Goal: Task Accomplishment & Management: Complete application form

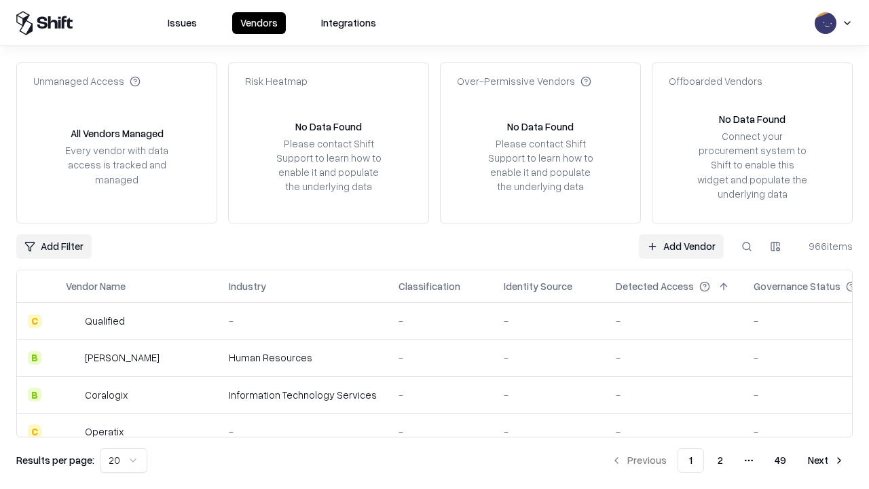
click at [681, 246] on link "Add Vendor" at bounding box center [681, 246] width 85 height 24
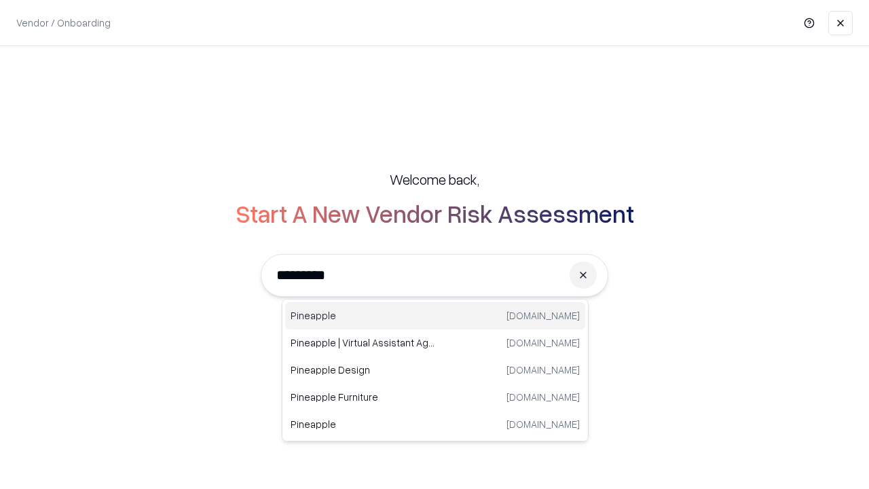
click at [435, 316] on div "Pineapple pineappleenergy.com" at bounding box center [435, 315] width 300 height 27
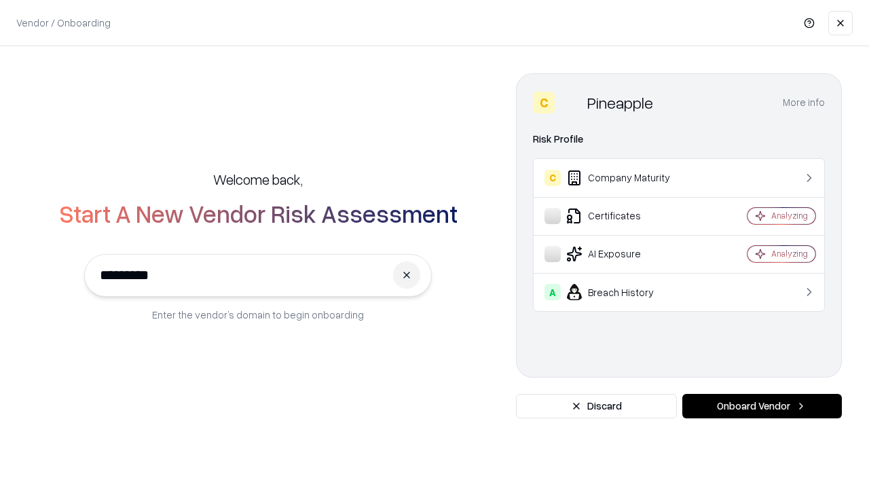
type input "*********"
click at [761, 406] on button "Onboard Vendor" at bounding box center [761, 406] width 159 height 24
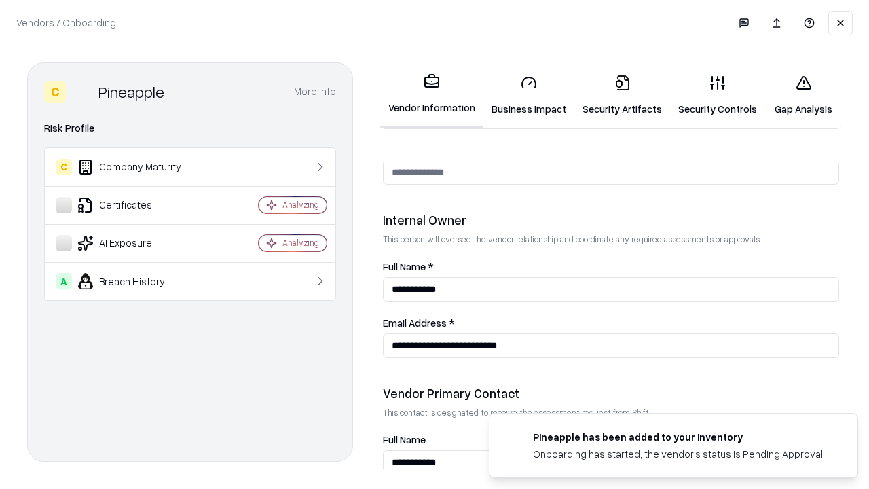
scroll to position [703, 0]
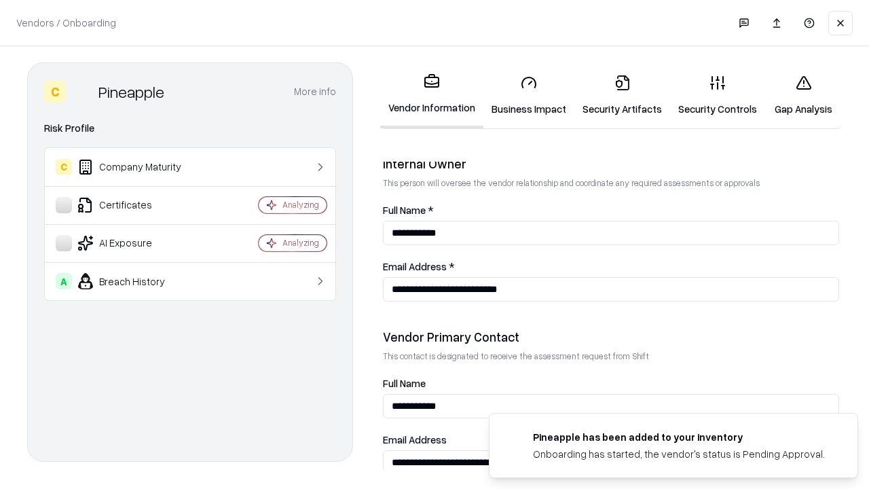
click at [529, 95] on link "Business Impact" at bounding box center [528, 95] width 91 height 63
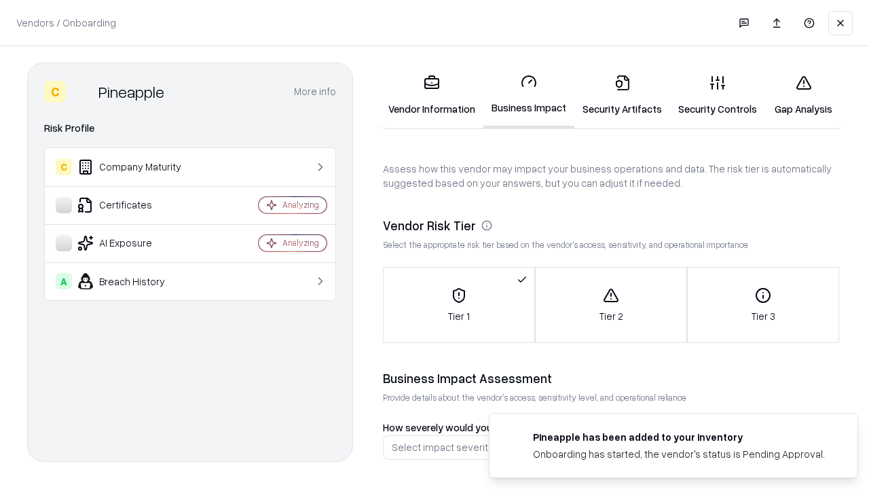
click at [622, 95] on link "Security Artifacts" at bounding box center [622, 95] width 96 height 63
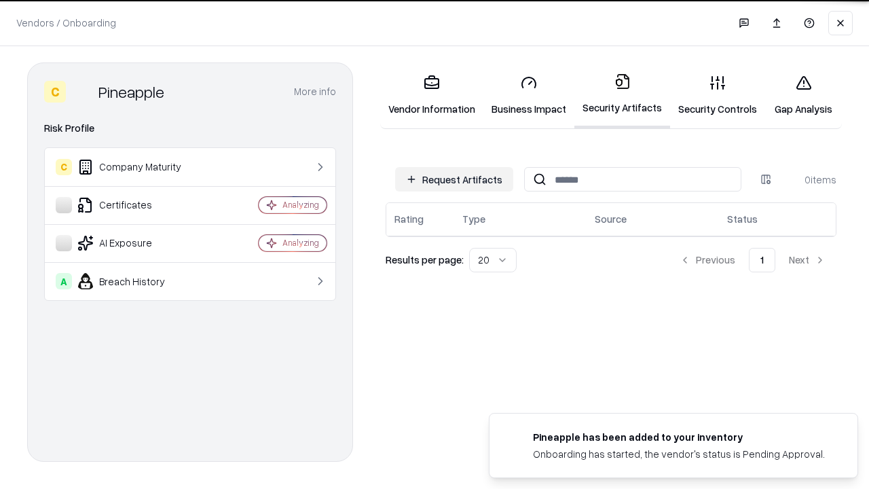
click at [454, 179] on button "Request Artifacts" at bounding box center [454, 179] width 118 height 24
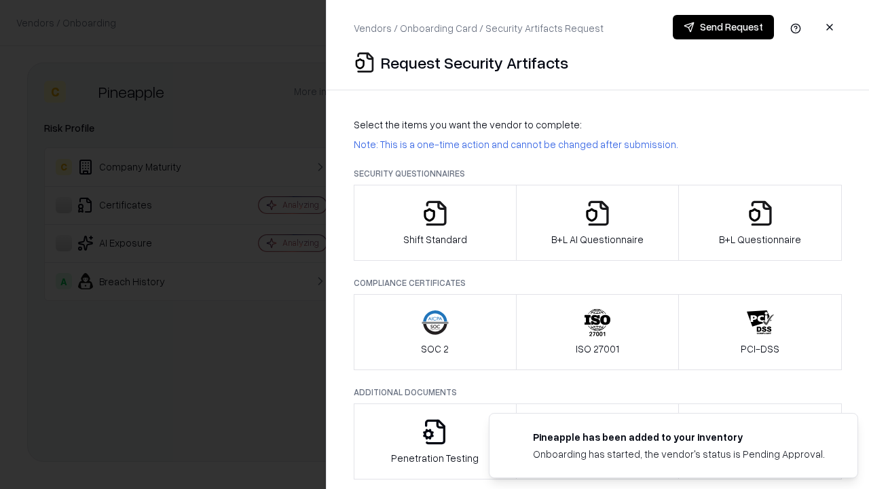
click at [434, 223] on icon "button" at bounding box center [434, 213] width 27 height 27
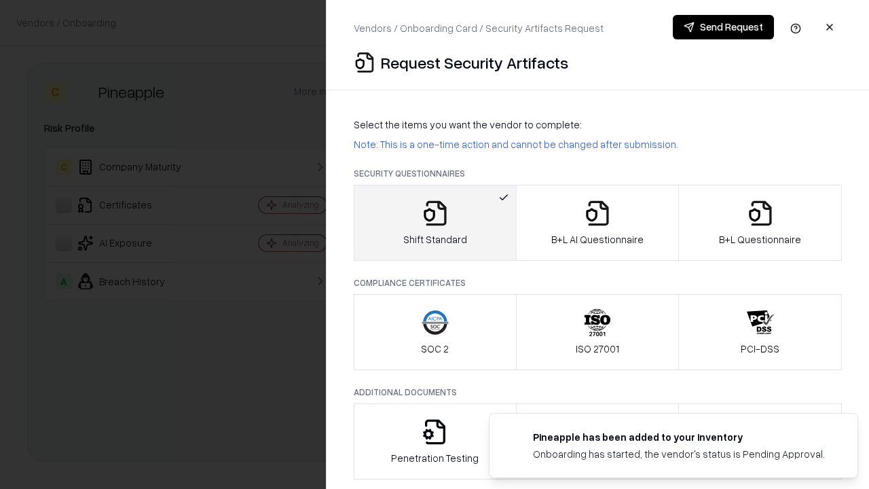
click at [723, 27] on button "Send Request" at bounding box center [723, 27] width 101 height 24
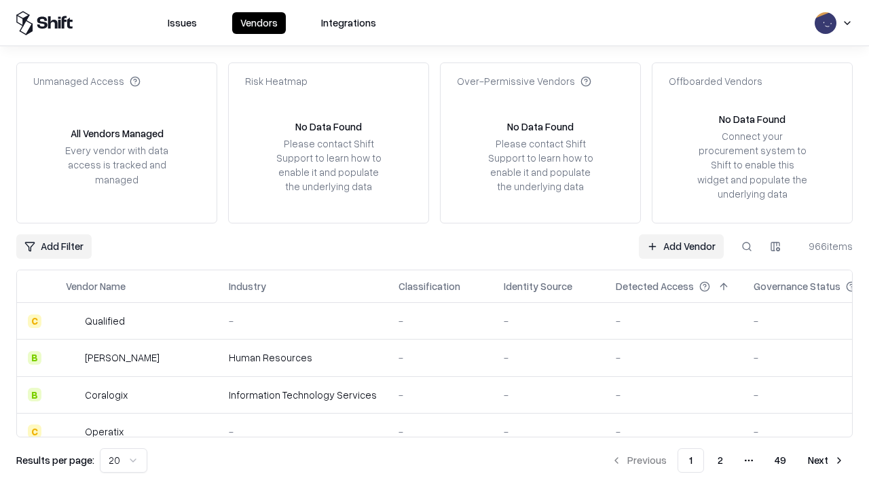
click at [747, 246] on button at bounding box center [746, 246] width 24 height 24
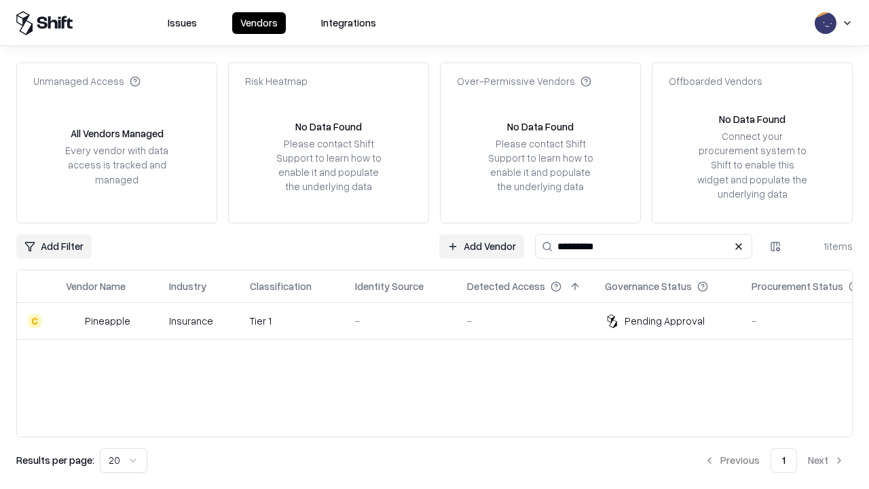
type input "*********"
click at [442, 320] on div "-" at bounding box center [400, 321] width 90 height 14
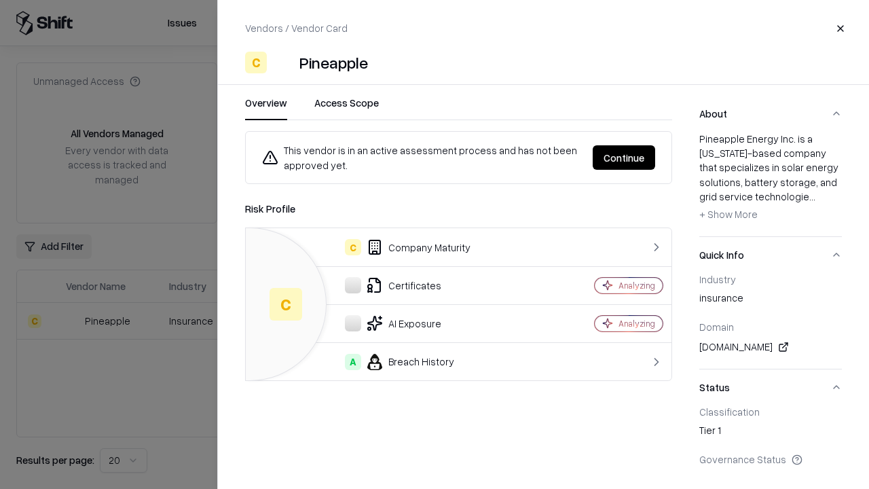
click at [624, 157] on button "Continue" at bounding box center [623, 157] width 62 height 24
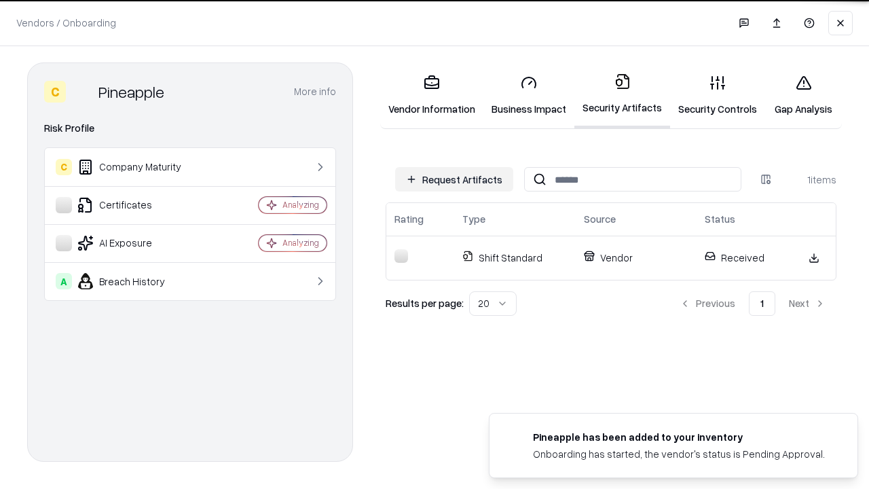
click at [717, 95] on link "Security Controls" at bounding box center [717, 95] width 95 height 63
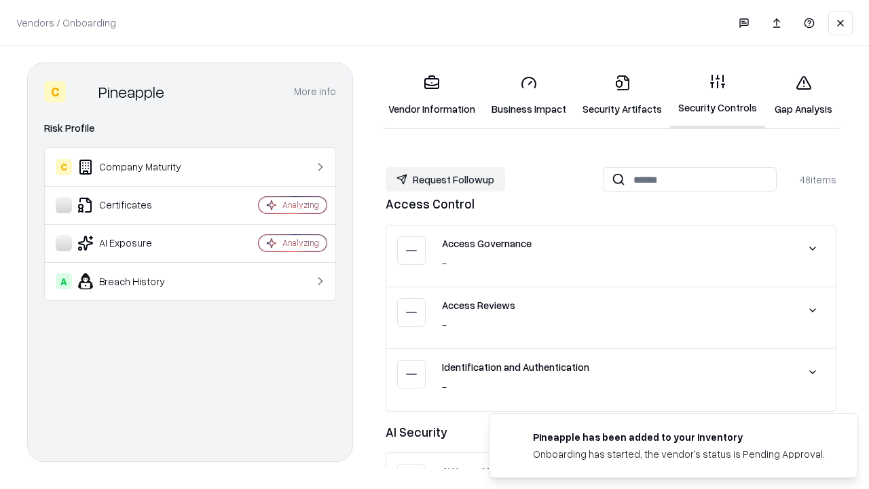
click at [445, 179] on button "Request Followup" at bounding box center [444, 179] width 119 height 24
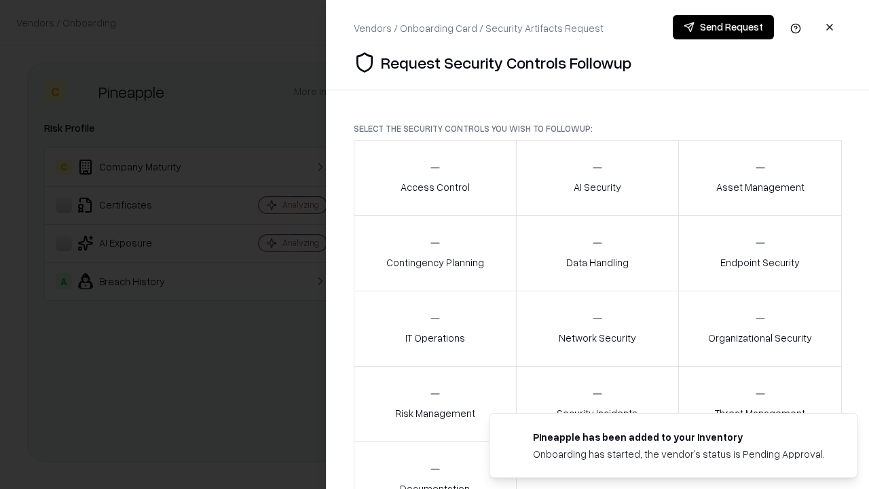
click at [434, 178] on div "Access Control" at bounding box center [434, 177] width 69 height 33
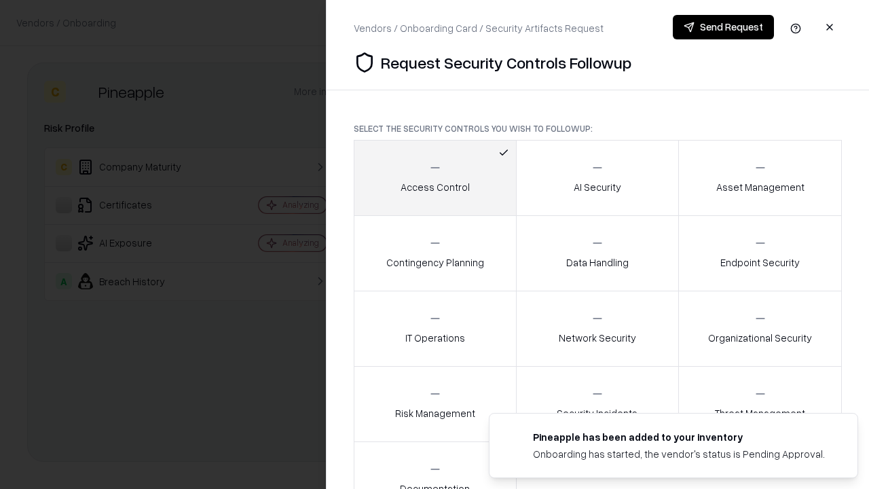
click at [723, 27] on button "Send Request" at bounding box center [723, 27] width 101 height 24
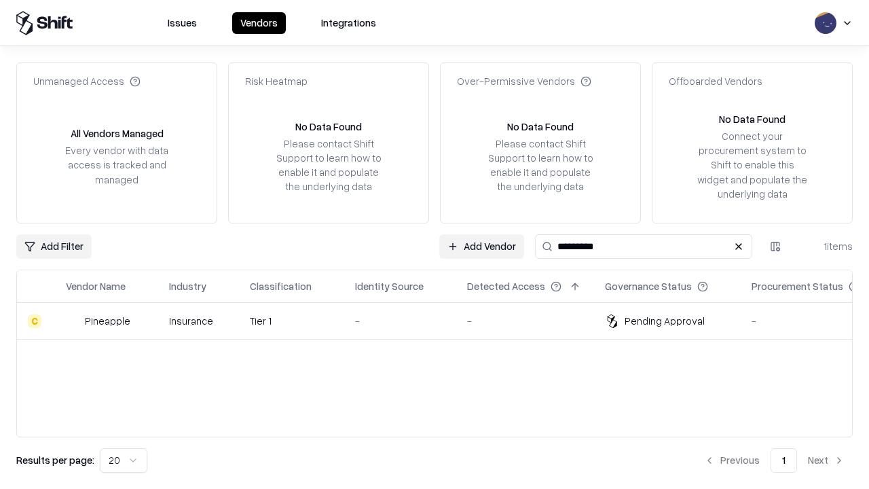
type input "*********"
click at [442, 320] on div "-" at bounding box center [400, 321] width 90 height 14
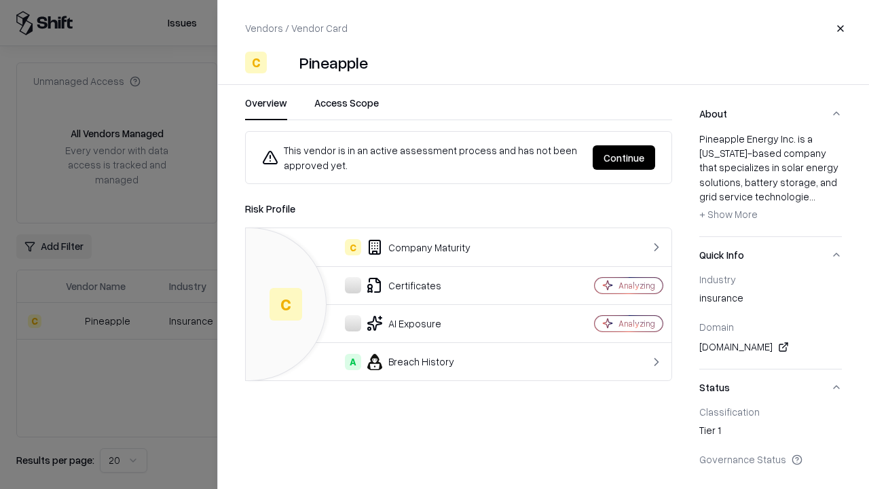
click at [624, 157] on button "Continue" at bounding box center [623, 157] width 62 height 24
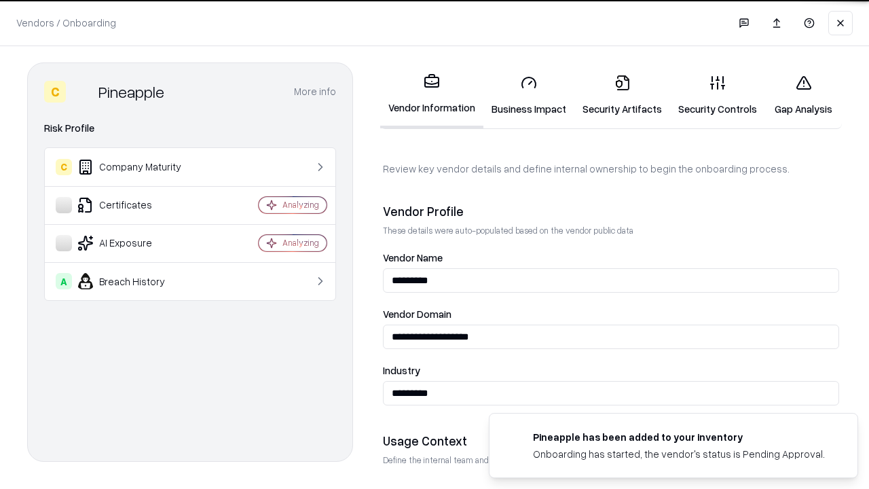
click at [803, 95] on link "Gap Analysis" at bounding box center [803, 95] width 77 height 63
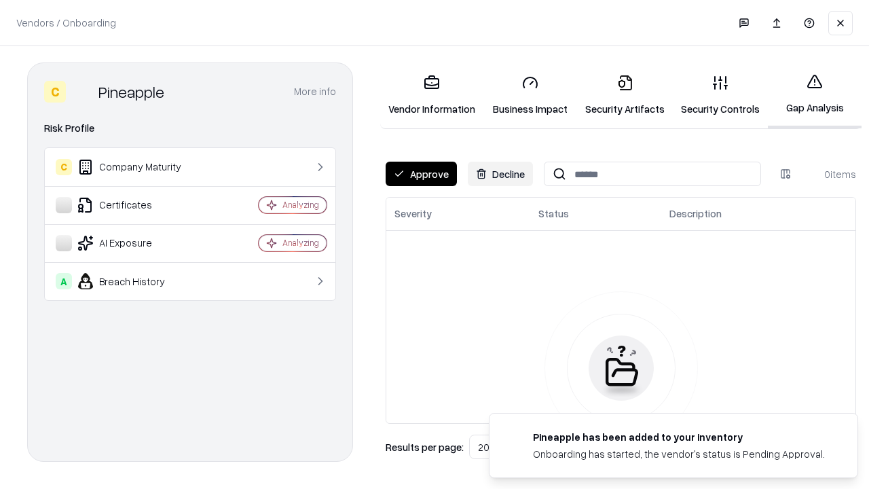
click at [421, 174] on button "Approve" at bounding box center [420, 174] width 71 height 24
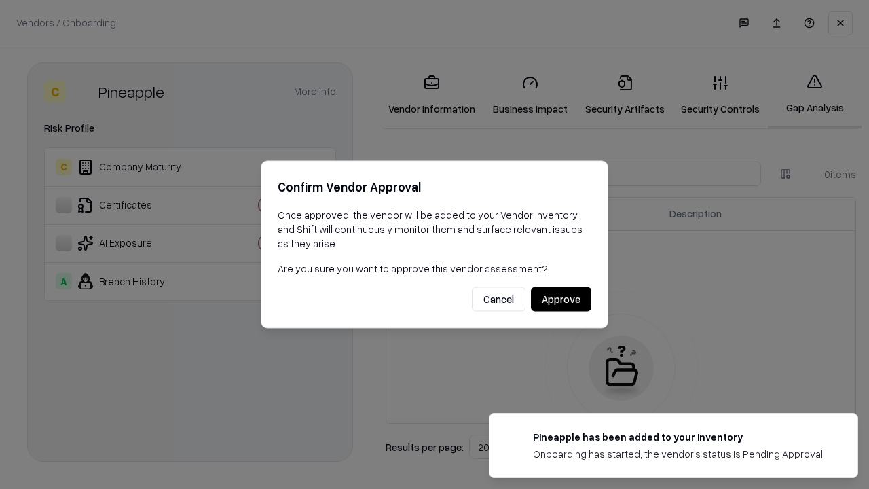
click at [561, 299] on button "Approve" at bounding box center [561, 299] width 60 height 24
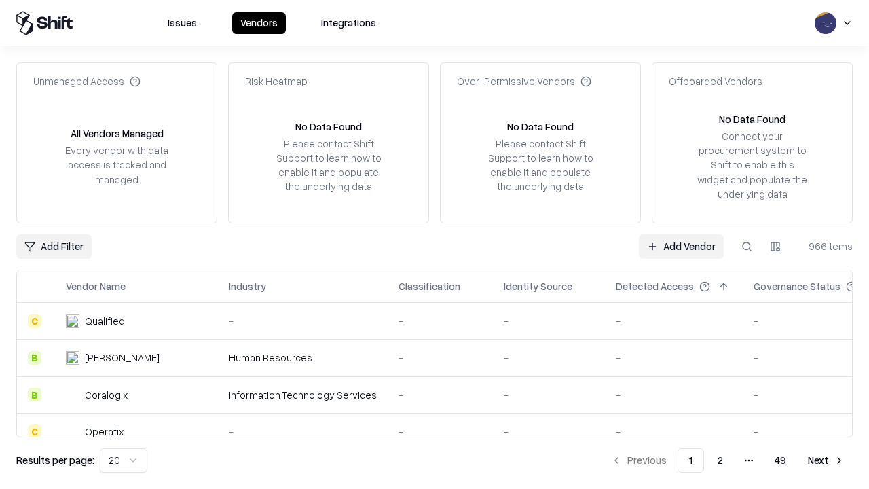
type input "*********"
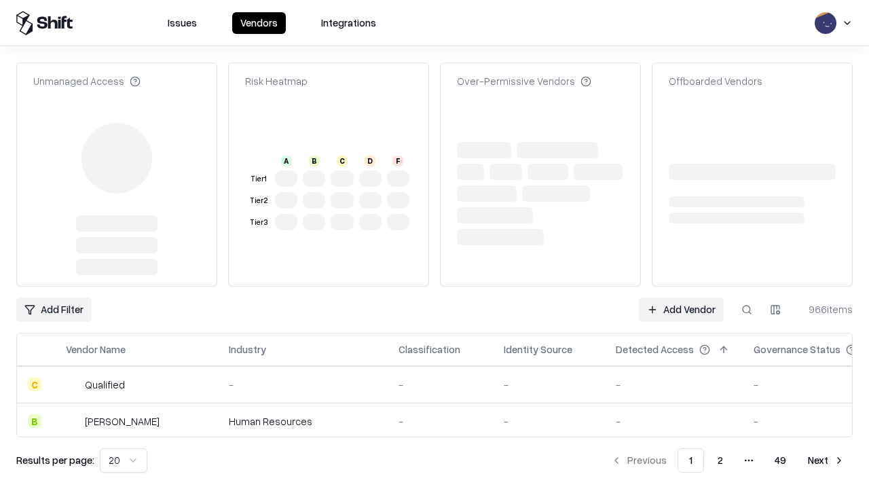
click at [681, 297] on link "Add Vendor" at bounding box center [681, 309] width 85 height 24
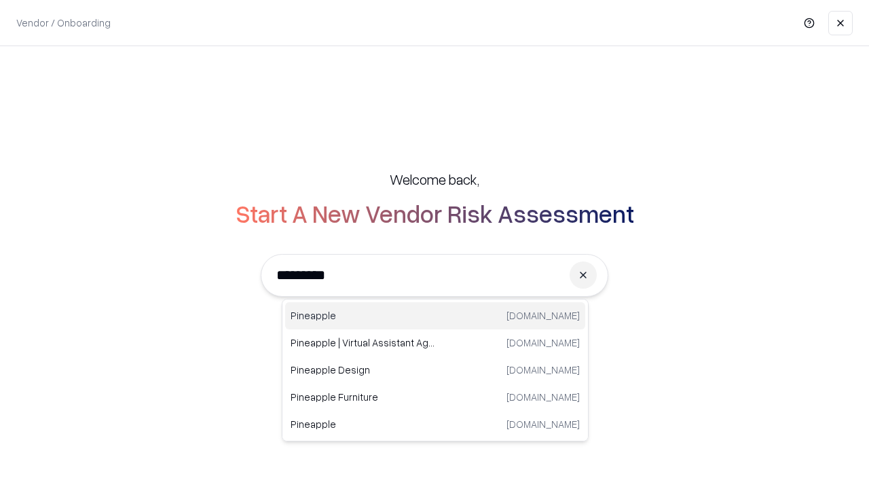
click at [435, 316] on div "Pineapple pineappleenergy.com" at bounding box center [435, 315] width 300 height 27
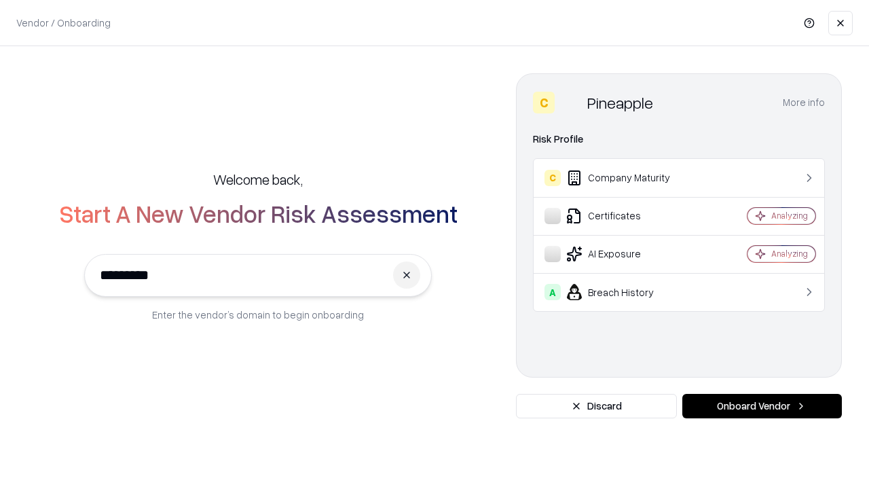
type input "*********"
click at [761, 406] on button "Onboard Vendor" at bounding box center [761, 406] width 159 height 24
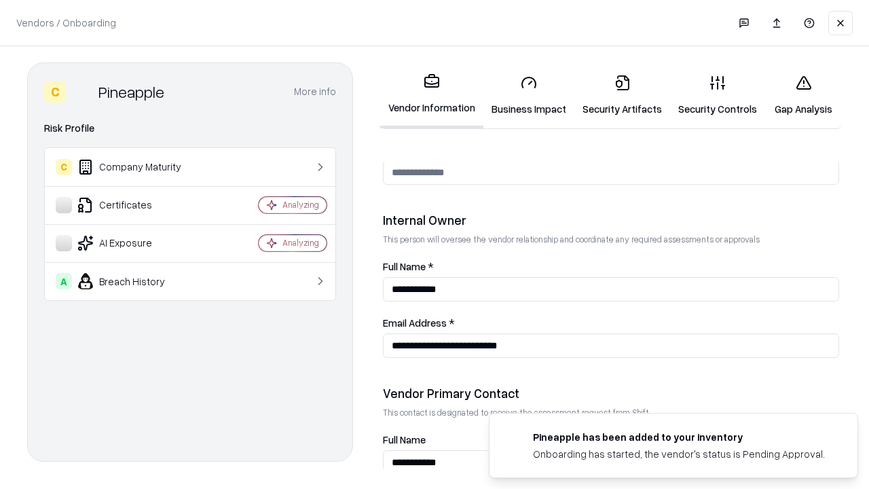
scroll to position [703, 0]
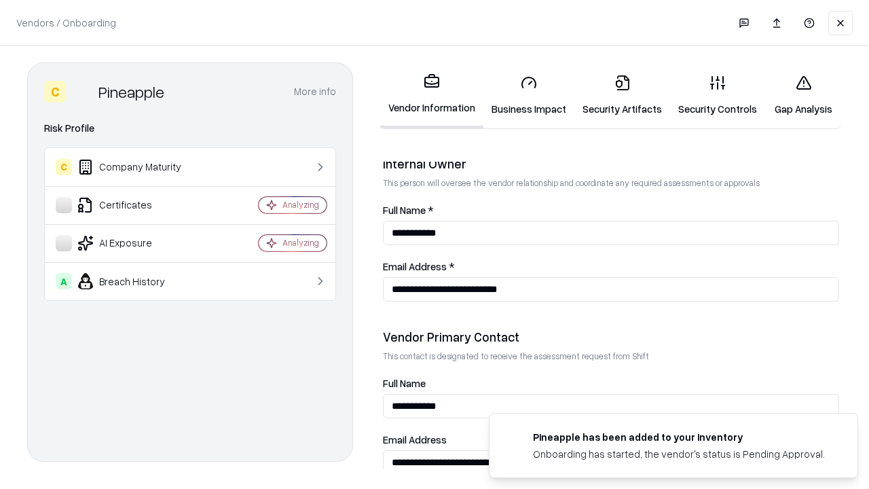
click at [803, 95] on link "Gap Analysis" at bounding box center [803, 95] width 77 height 63
